Goal: Information Seeking & Learning: Learn about a topic

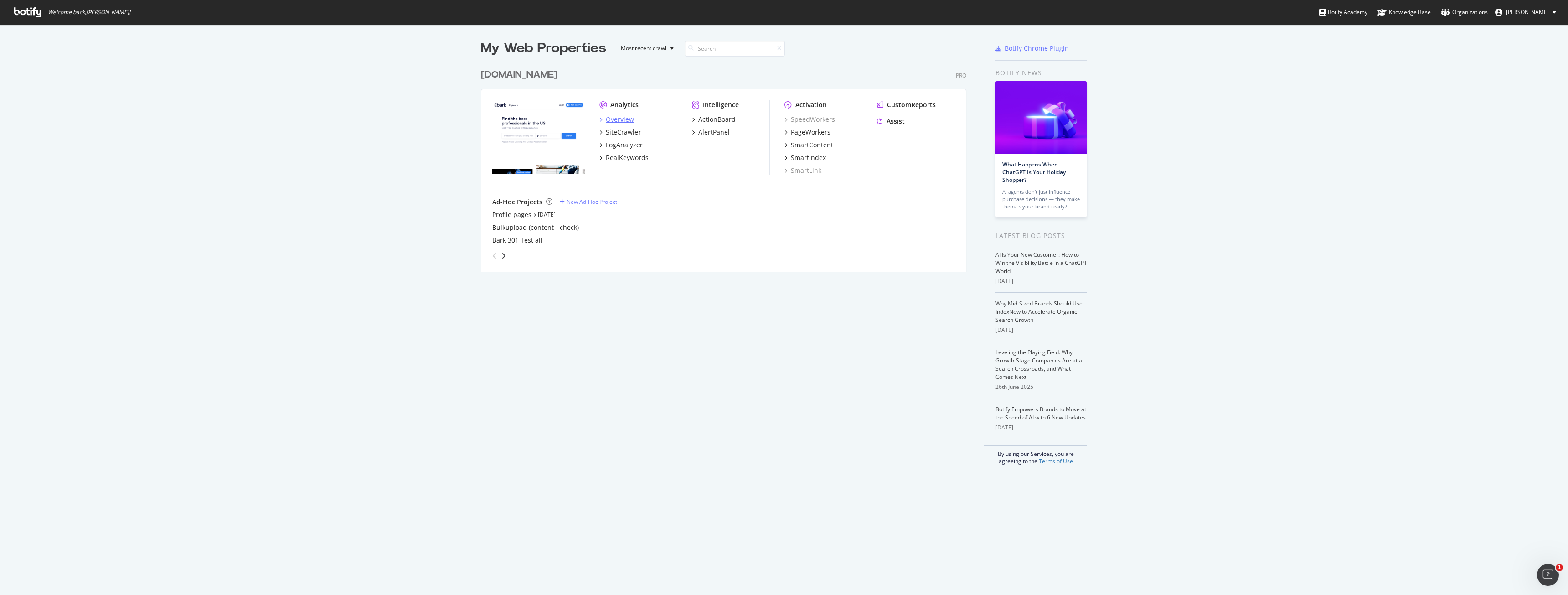
click at [621, 121] on div "Overview" at bounding box center [620, 119] width 28 height 9
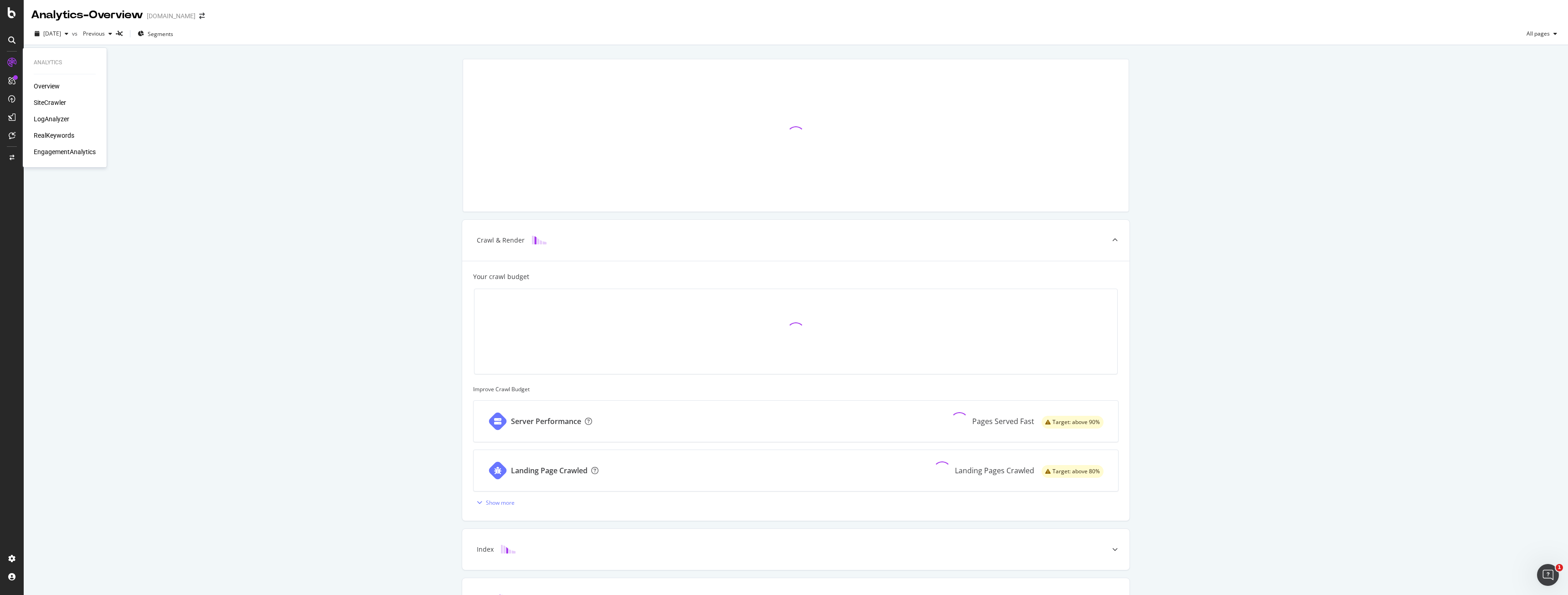
click at [58, 136] on div "RealKeywords" at bounding box center [54, 135] width 41 height 9
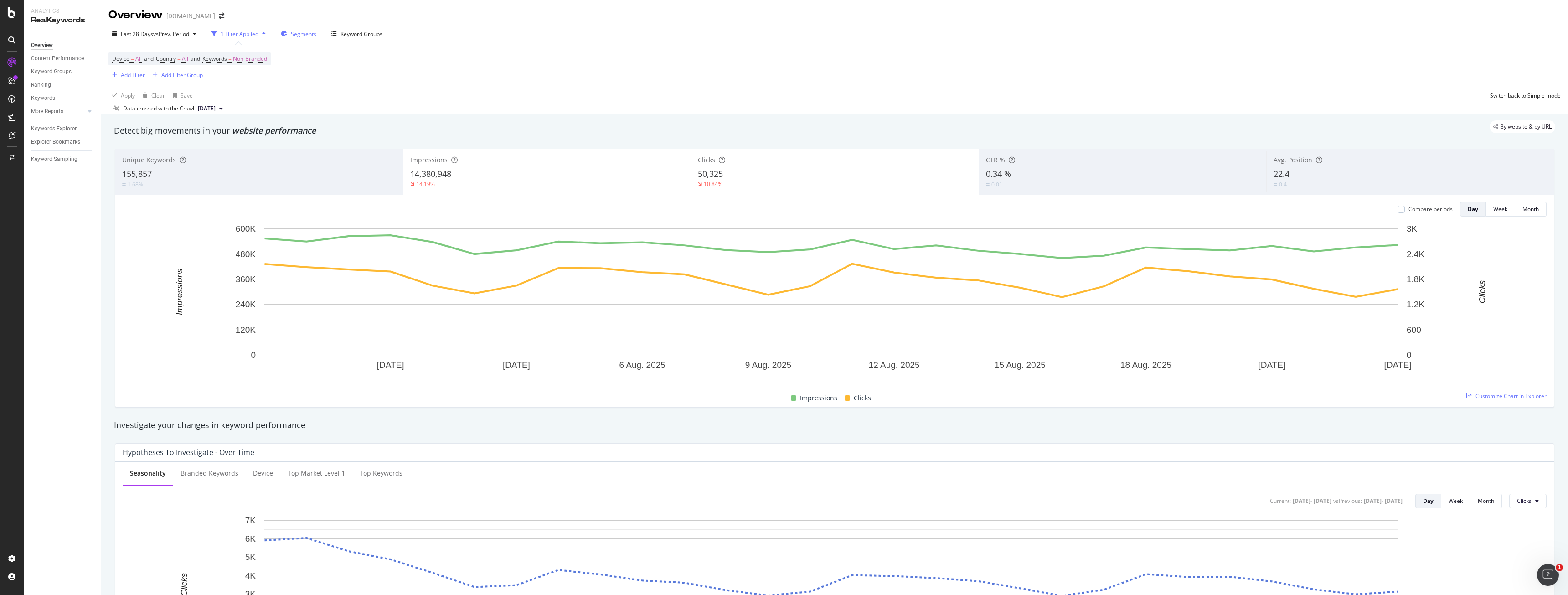
click at [298, 35] on span "Segments" at bounding box center [304, 33] width 26 height 8
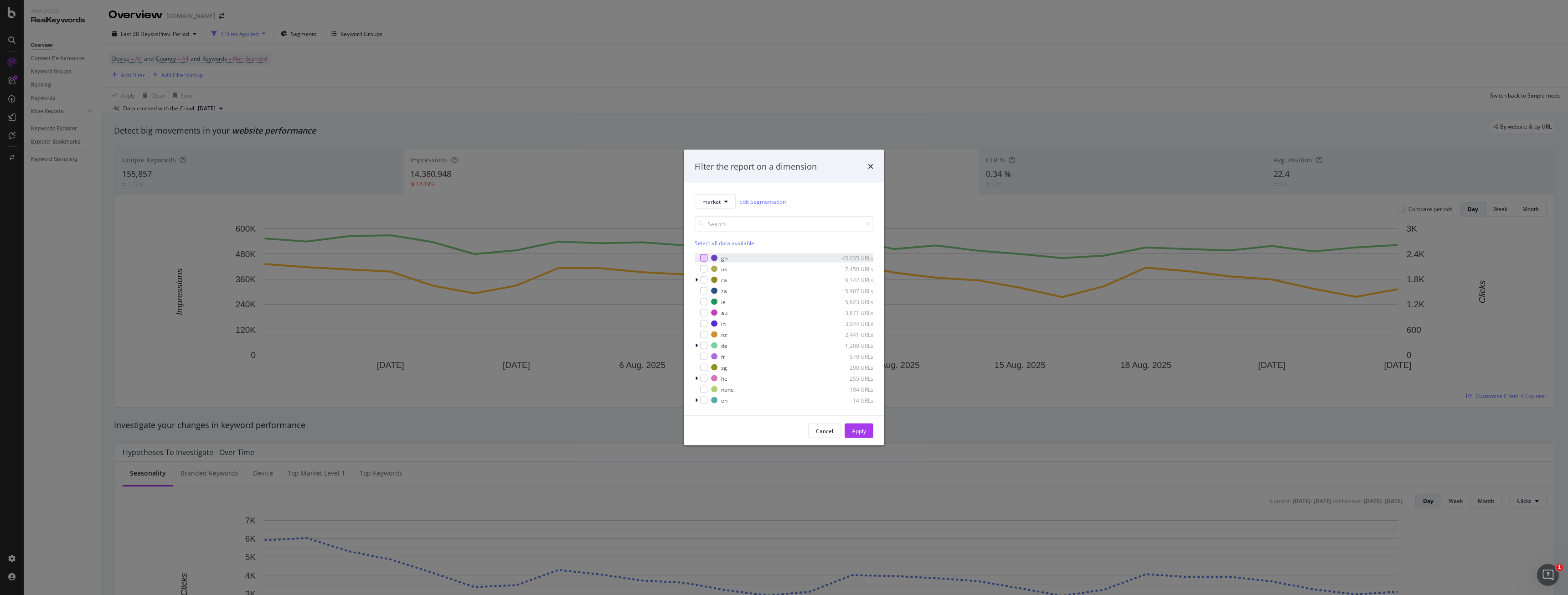
click at [704, 260] on div "modal" at bounding box center [704, 258] width 7 height 7
click at [858, 433] on div "Apply" at bounding box center [859, 431] width 14 height 8
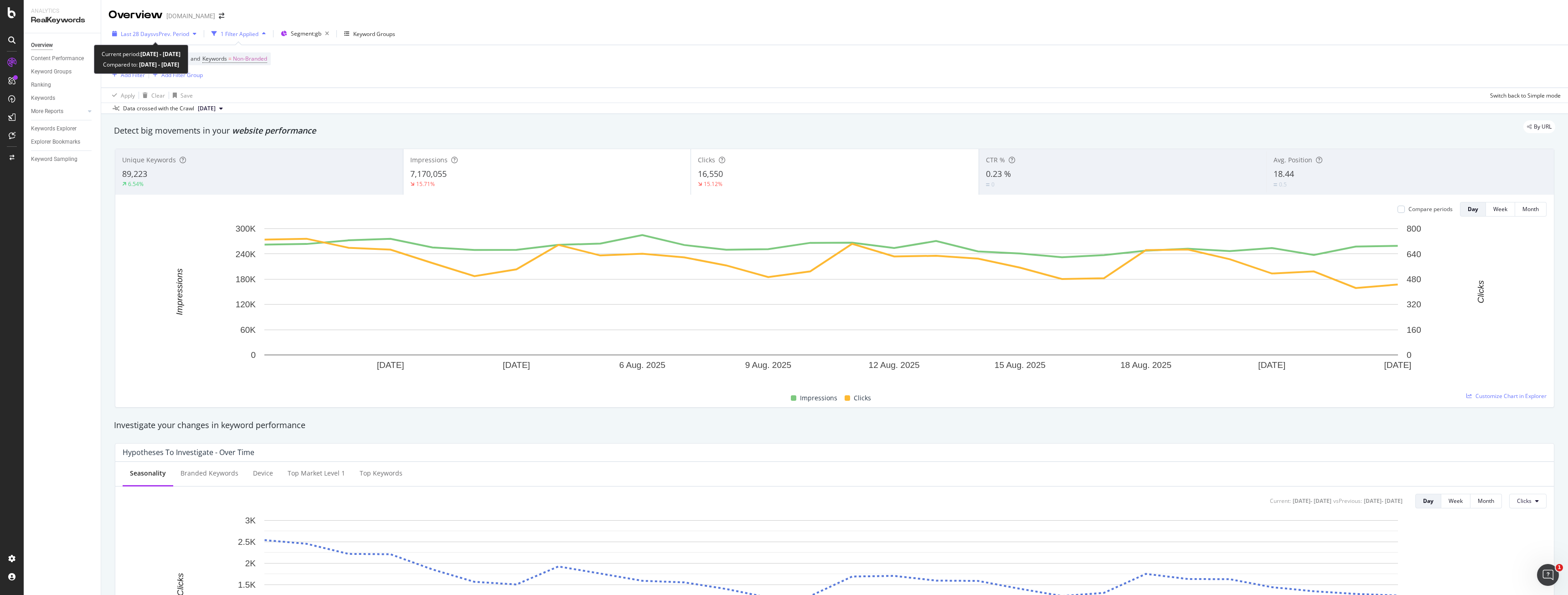
click at [189, 33] on span "vs Prev. Period" at bounding box center [171, 33] width 36 height 8
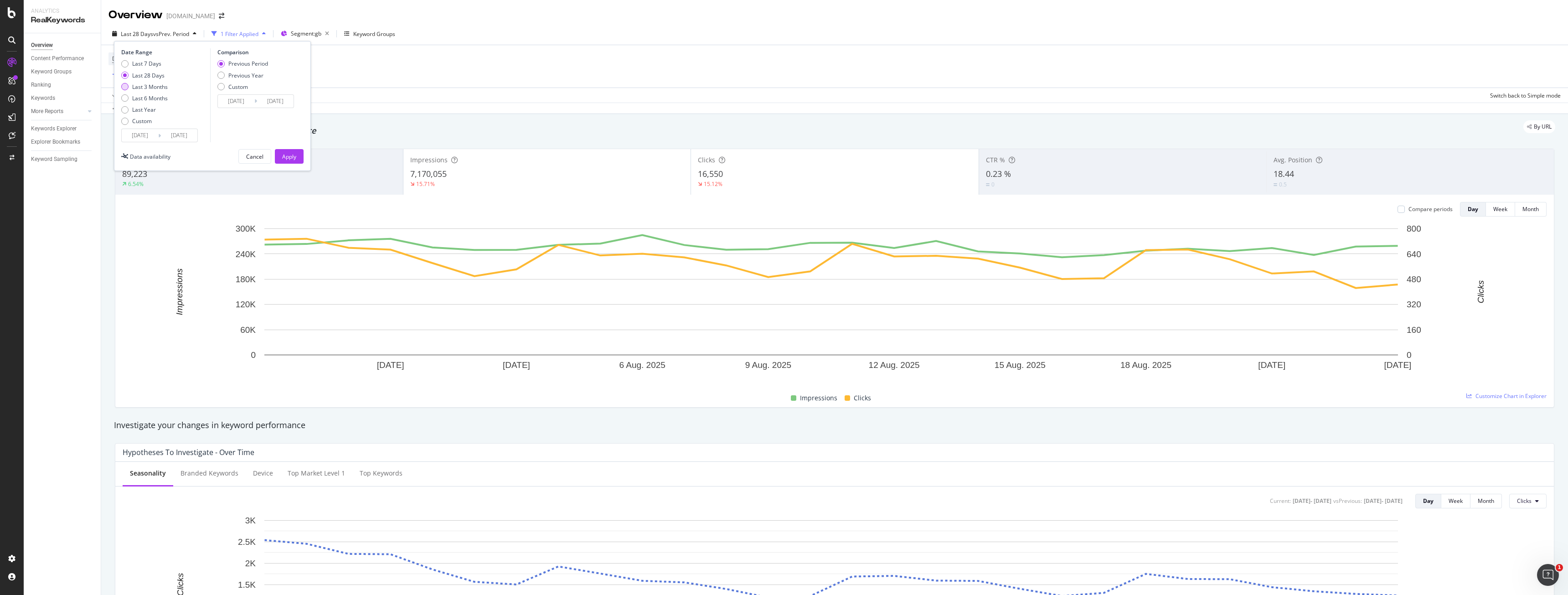
click at [152, 90] on div "Last 3 Months" at bounding box center [150, 86] width 35 height 8
type input "[DATE]"
click at [281, 152] on button "Apply" at bounding box center [289, 157] width 29 height 15
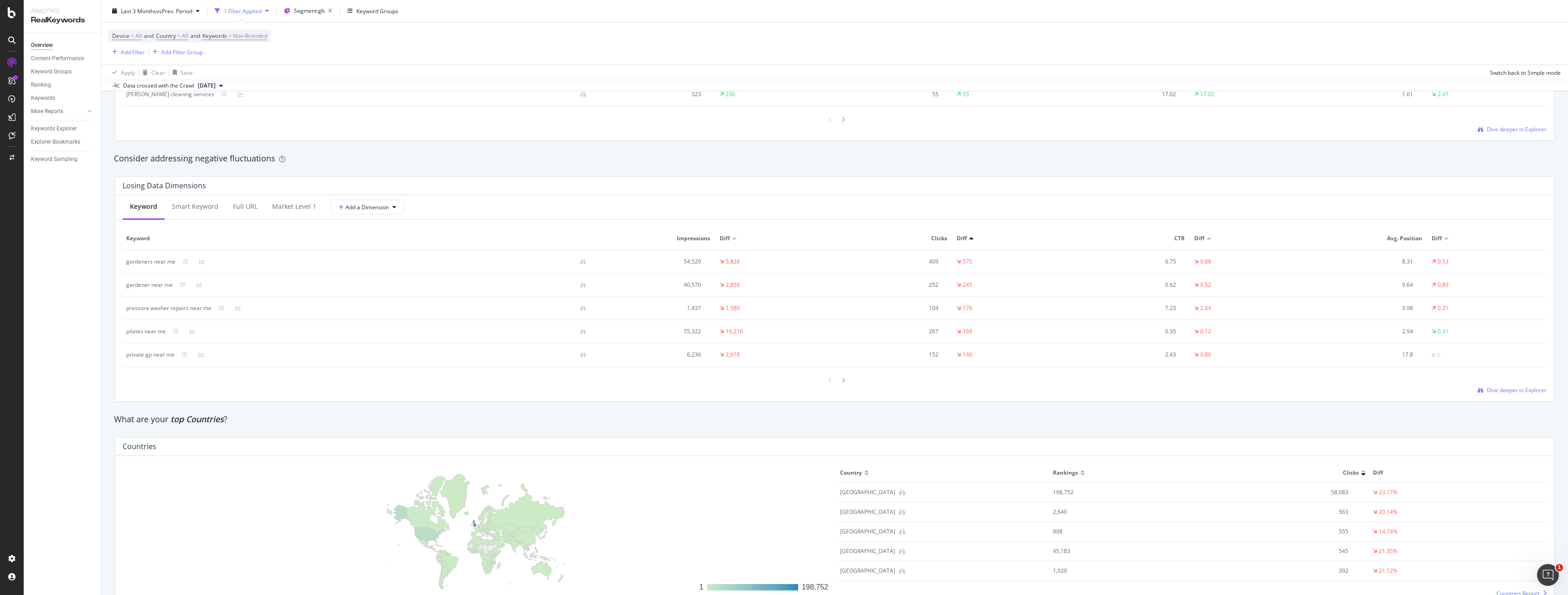
scroll to position [933, 0]
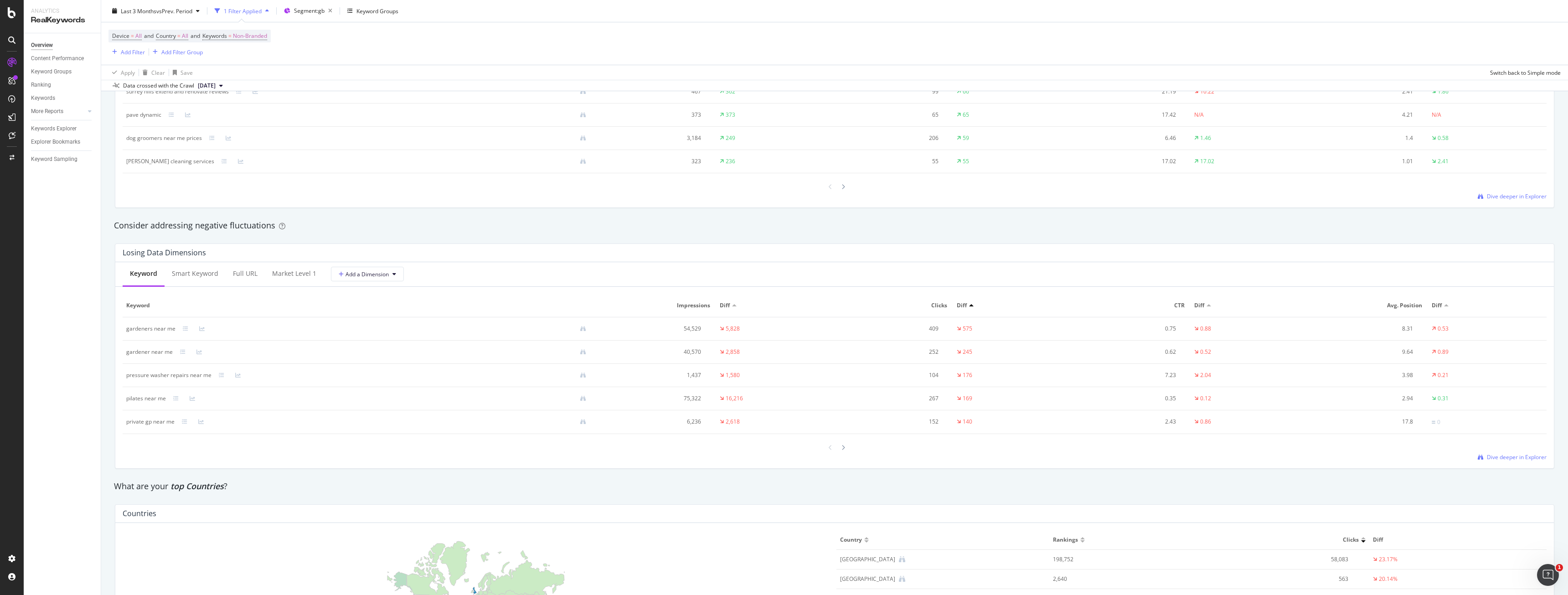
click at [240, 413] on td "private gp near me" at bounding box center [360, 422] width 475 height 24
click at [833, 449] on div at bounding box center [835, 448] width 26 height 12
click at [839, 449] on div at bounding box center [843, 448] width 8 height 12
click at [827, 448] on div at bounding box center [830, 448] width 8 height 12
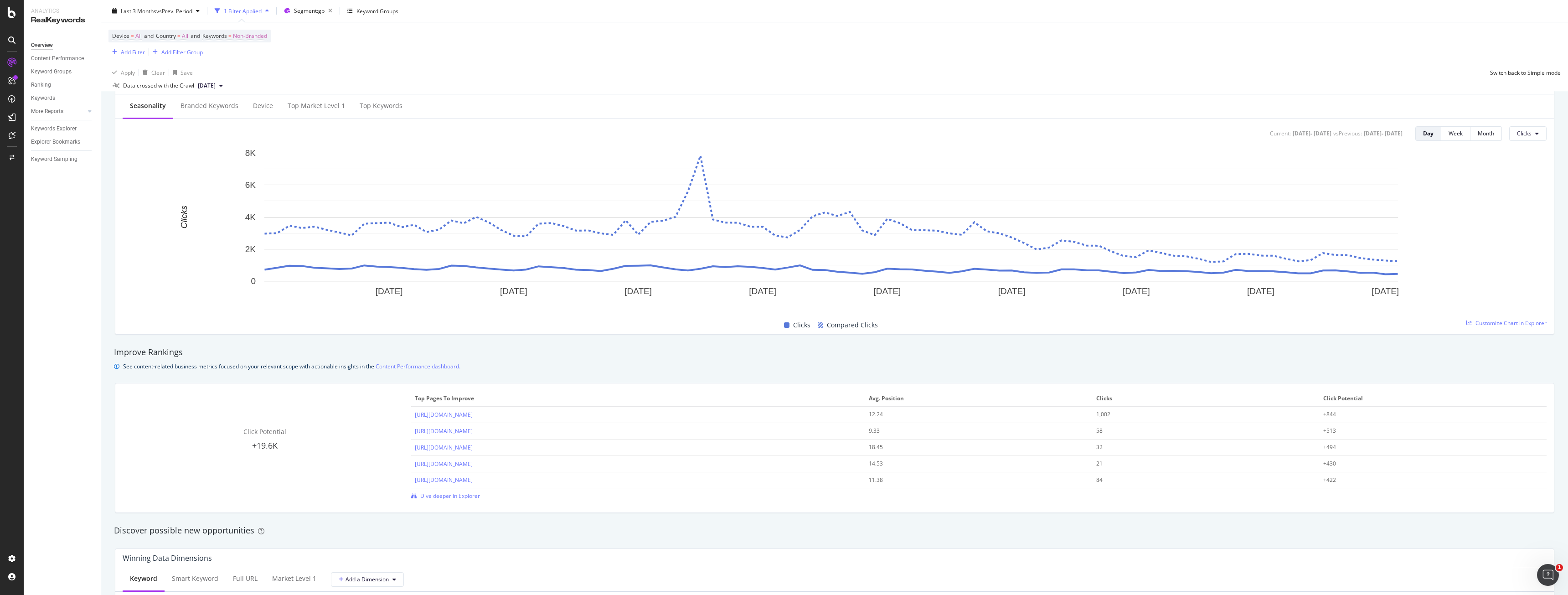
scroll to position [340, 0]
